Goal: Communication & Community: Participate in discussion

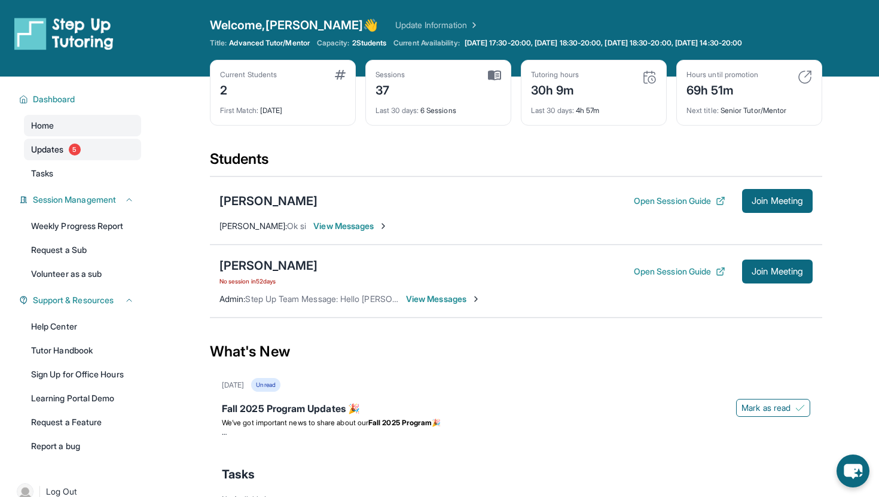
click at [103, 152] on link "Updates 5" at bounding box center [82, 150] width 117 height 22
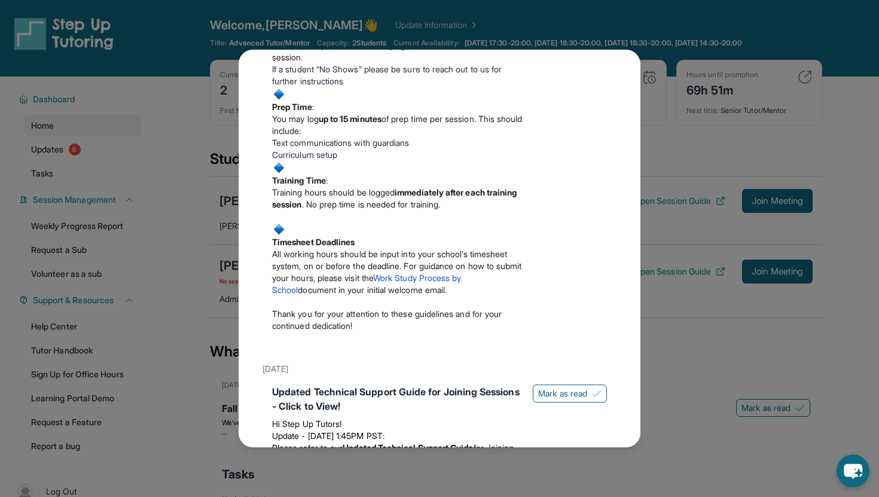
scroll to position [609, 0]
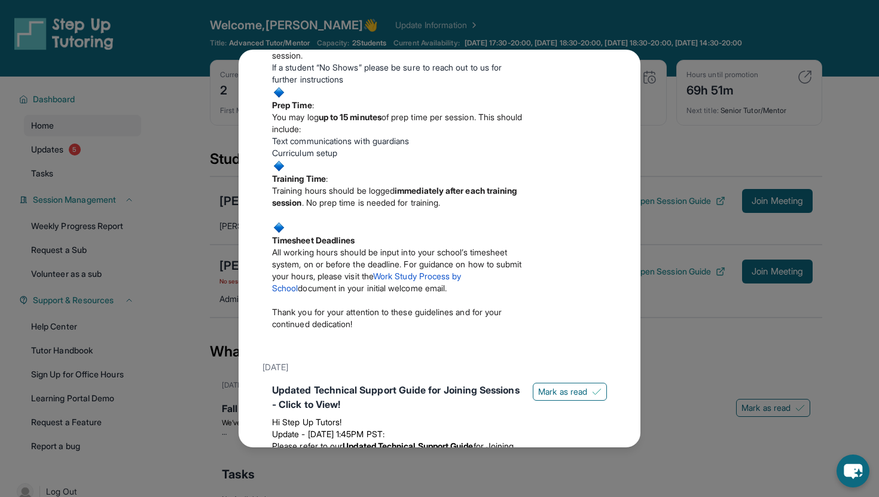
click at [715, 171] on div "Updates [DATE] Fall 2025 Program Updates 🎉 We’ve got important news to share ab…" at bounding box center [439, 248] width 879 height 497
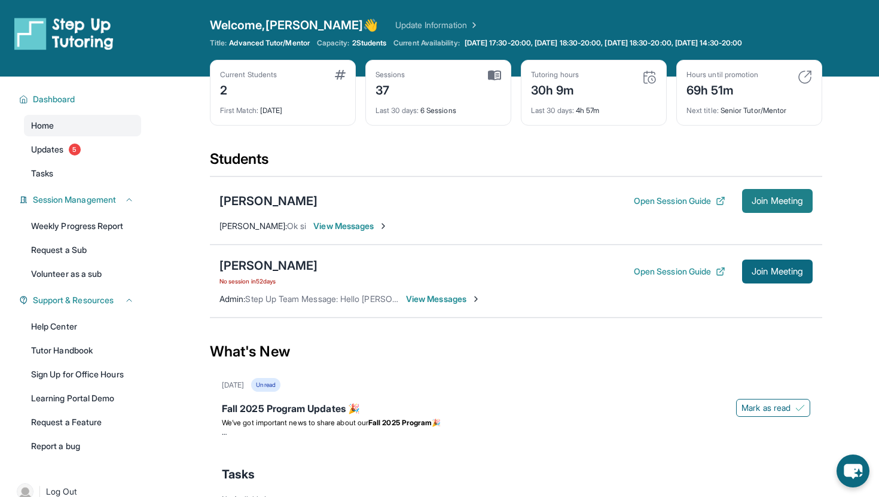
click at [783, 203] on span "Join Meeting" at bounding box center [777, 200] width 51 height 7
